Goal: Check status: Check status

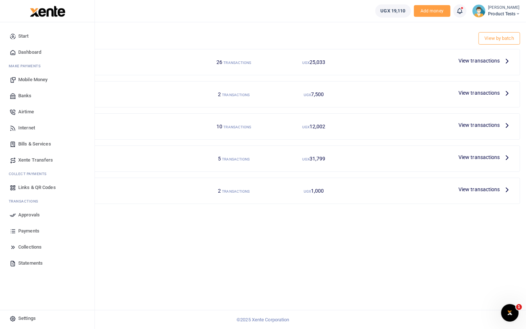
click at [27, 246] on span "Collections" at bounding box center [29, 246] width 23 height 7
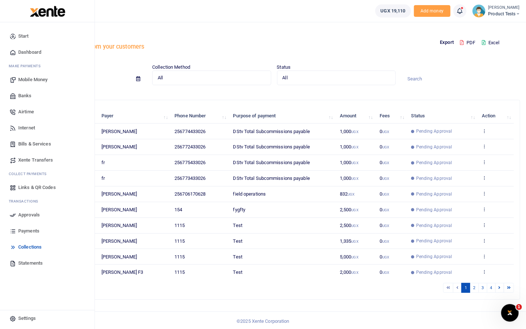
click at [33, 229] on span "Payments" at bounding box center [28, 230] width 21 height 7
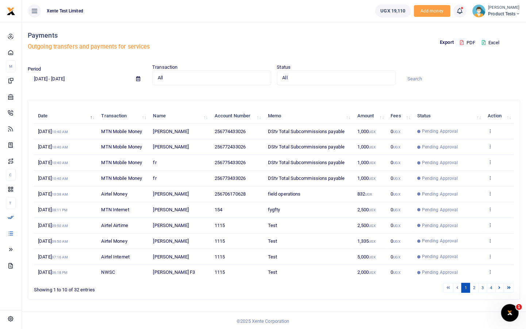
click at [505, 5] on small "[PERSON_NAME]" at bounding box center [505, 8] width 32 height 6
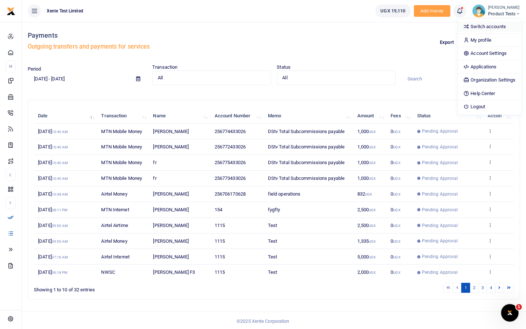
click at [494, 26] on link "Switch accounts" at bounding box center [490, 27] width 64 height 10
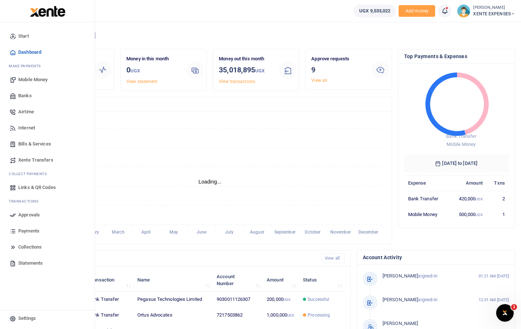
scroll to position [6, 6]
click at [32, 234] on span "Payments" at bounding box center [28, 230] width 21 height 7
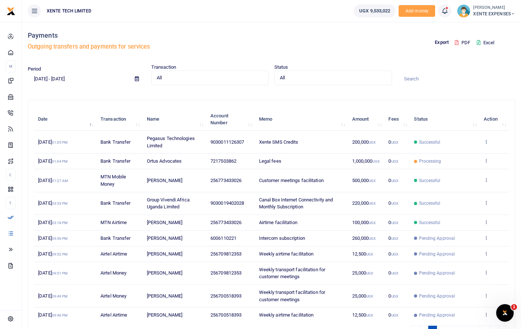
click at [487, 140] on icon at bounding box center [486, 141] width 5 height 5
click at [466, 155] on link "View details" at bounding box center [460, 154] width 58 height 10
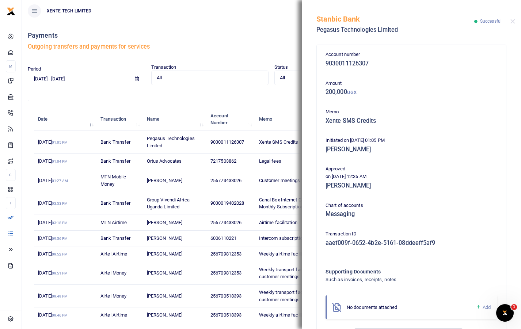
scroll to position [31, 0]
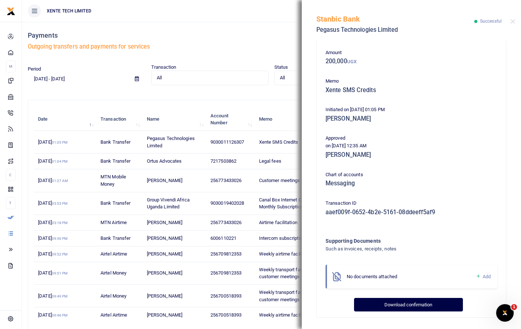
click at [418, 303] on button "Download confirmation" at bounding box center [408, 305] width 109 height 14
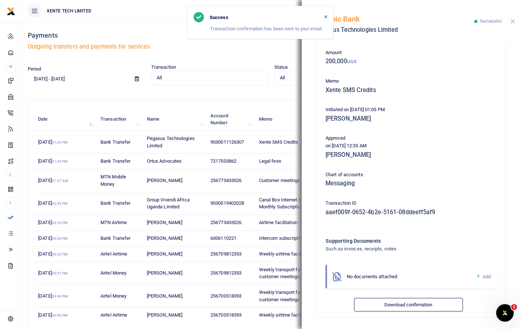
click at [514, 22] on button "Close" at bounding box center [512, 21] width 5 height 5
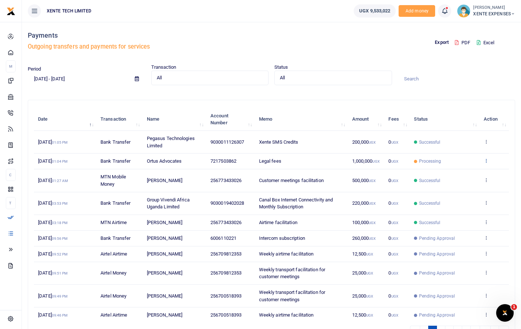
click at [486, 158] on icon at bounding box center [486, 160] width 5 height 5
click at [454, 175] on link "View details" at bounding box center [460, 173] width 58 height 10
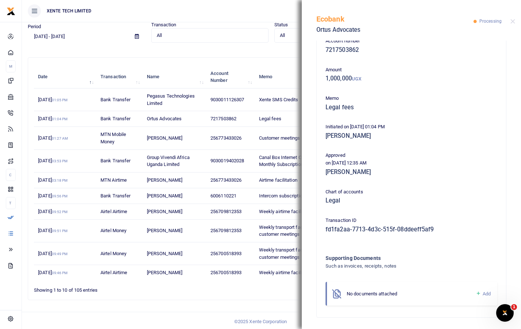
scroll to position [0, 0]
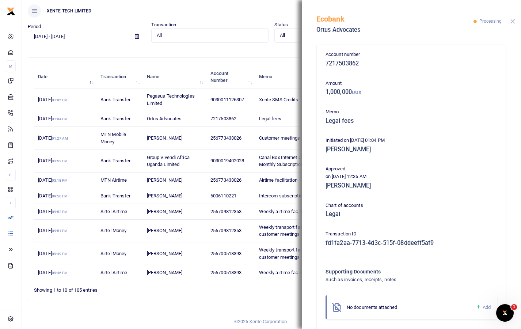
click at [513, 22] on button "Close" at bounding box center [512, 21] width 5 height 5
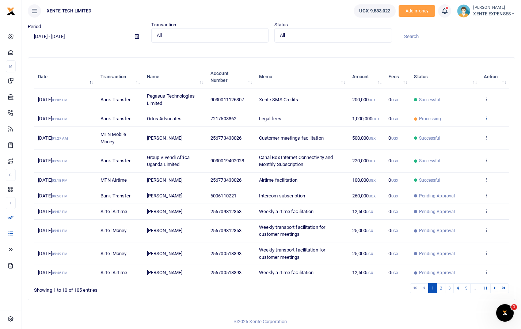
click at [487, 117] on icon at bounding box center [486, 117] width 5 height 5
click at [465, 35] on input at bounding box center [457, 36] width 118 height 12
